Goal: Check status: Check status

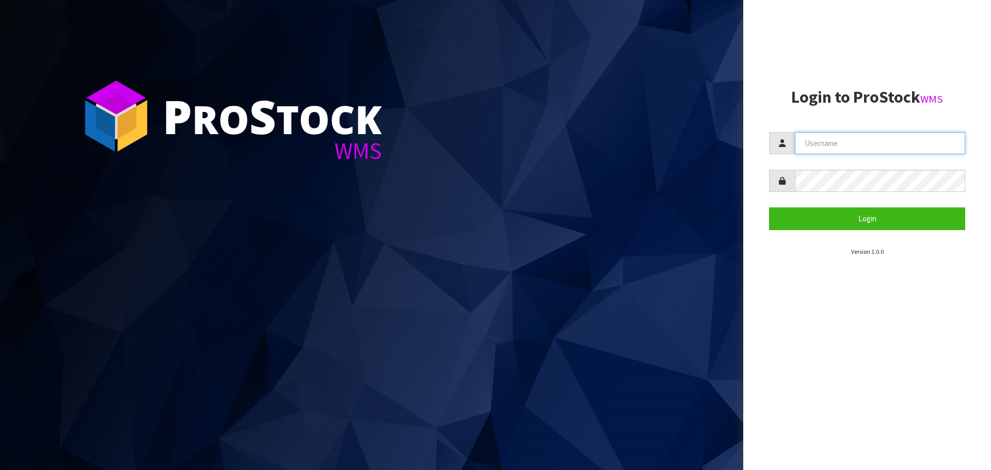
click at [849, 142] on input "text" at bounding box center [880, 143] width 170 height 22
click at [0, 470] on com-1password-button at bounding box center [0, 470] width 0 height 0
type input "[EMAIL_ADDRESS][DOMAIN_NAME]"
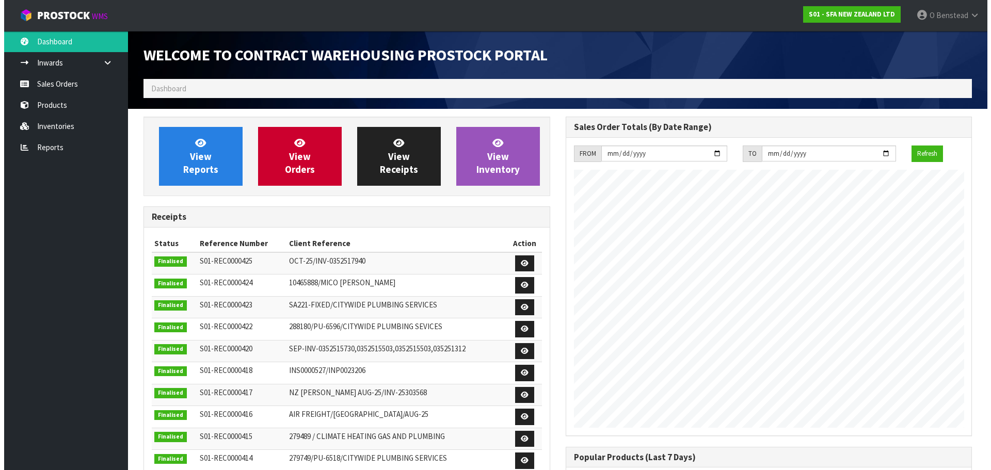
scroll to position [573, 422]
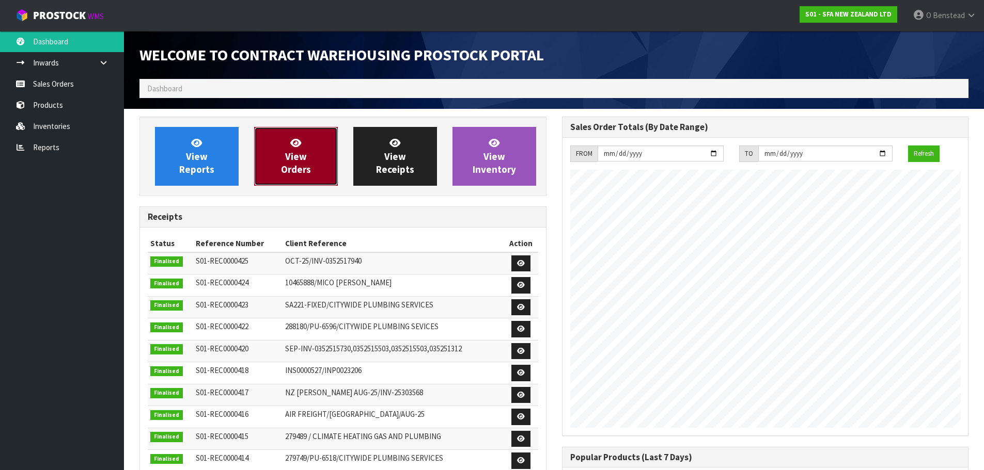
click at [297, 174] on span "View Orders" at bounding box center [296, 156] width 30 height 39
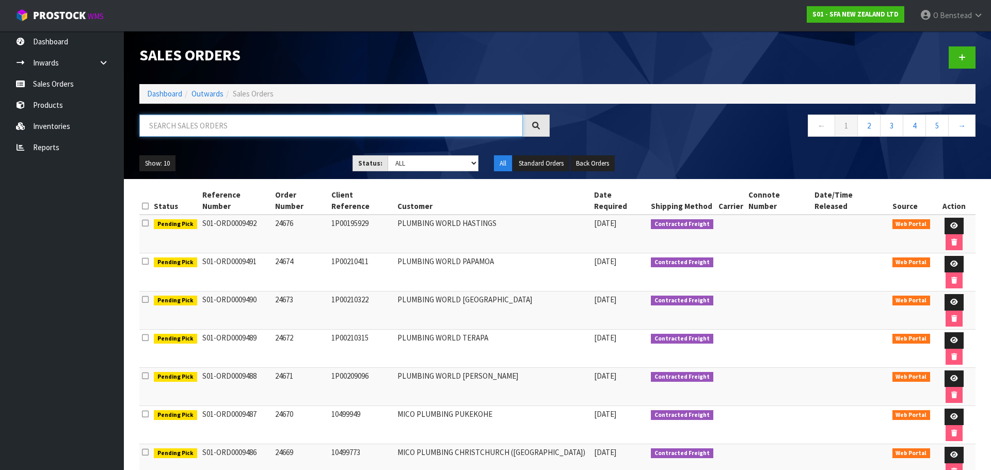
click at [374, 125] on input "text" at bounding box center [331, 126] width 384 height 22
type input "CITYWIDE"
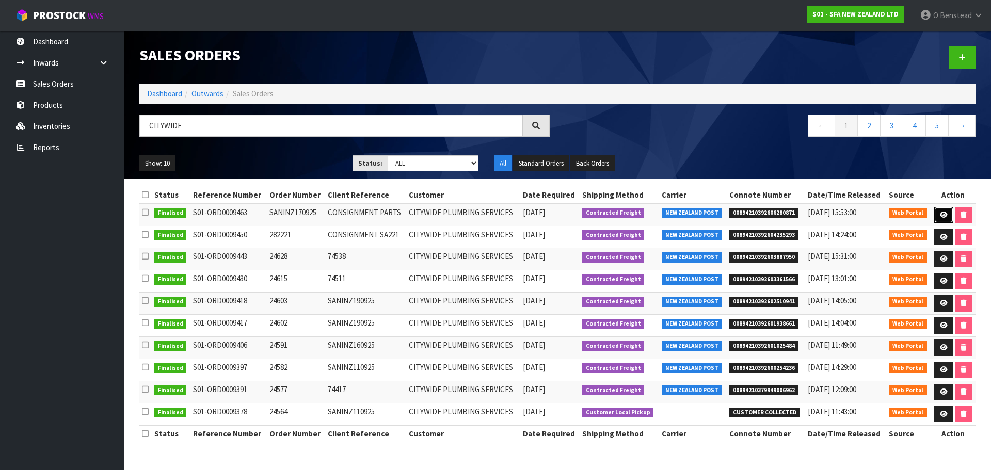
click at [945, 213] on icon at bounding box center [944, 215] width 8 height 7
